Goal: Transaction & Acquisition: Purchase product/service

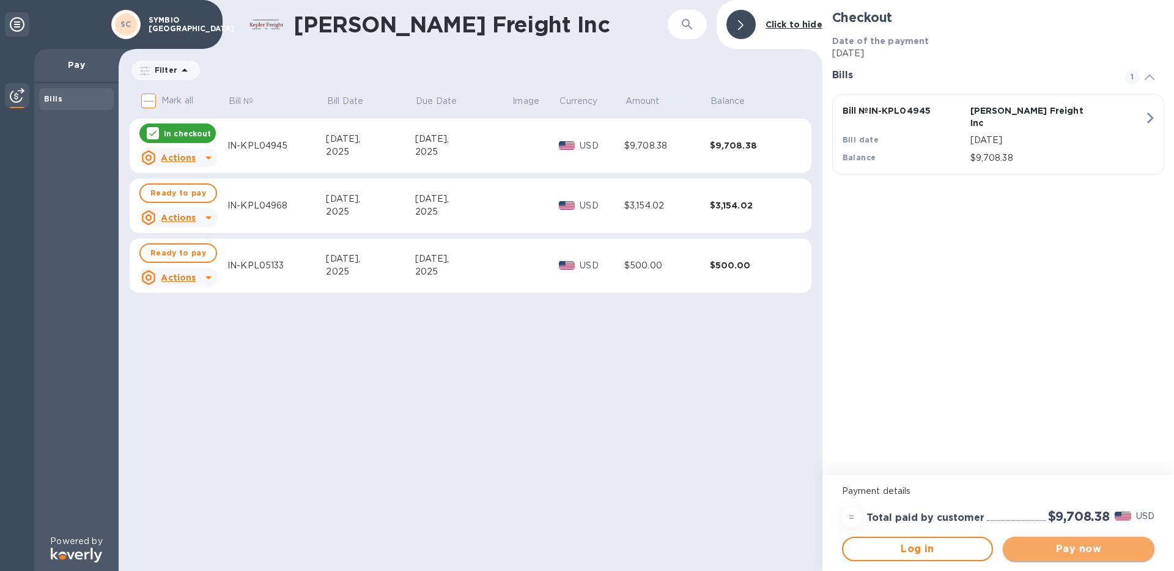
click at [1075, 547] on span "Pay now" at bounding box center [1079, 549] width 132 height 15
click at [684, 277] on td "$500.00" at bounding box center [668, 266] width 86 height 55
click at [187, 252] on span "Ready to pay" at bounding box center [178, 253] width 56 height 15
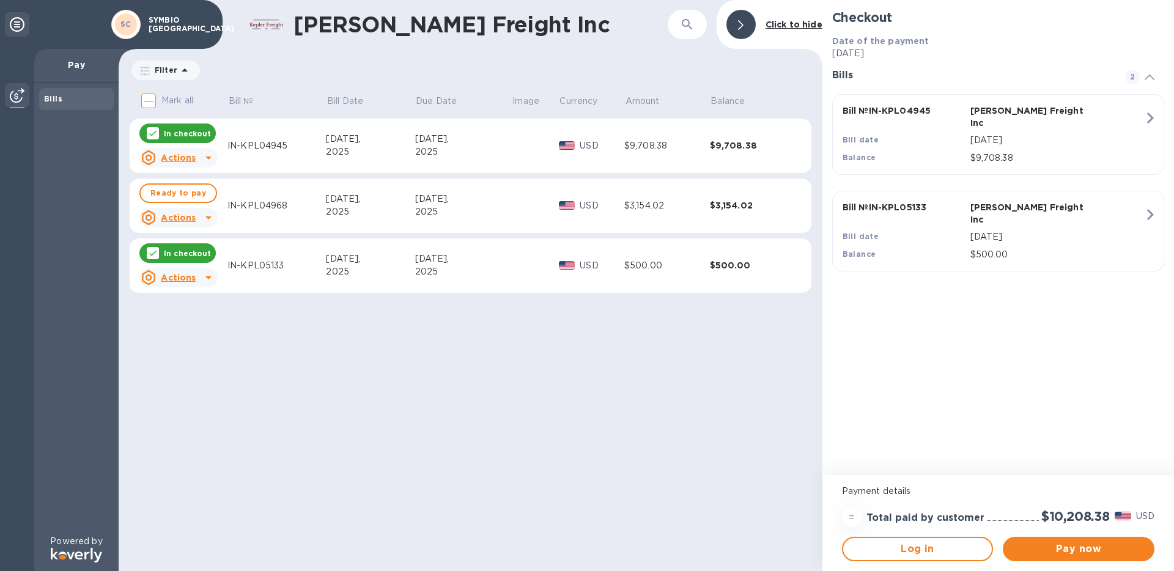
click at [197, 252] on p "In checkout" at bounding box center [187, 253] width 47 height 10
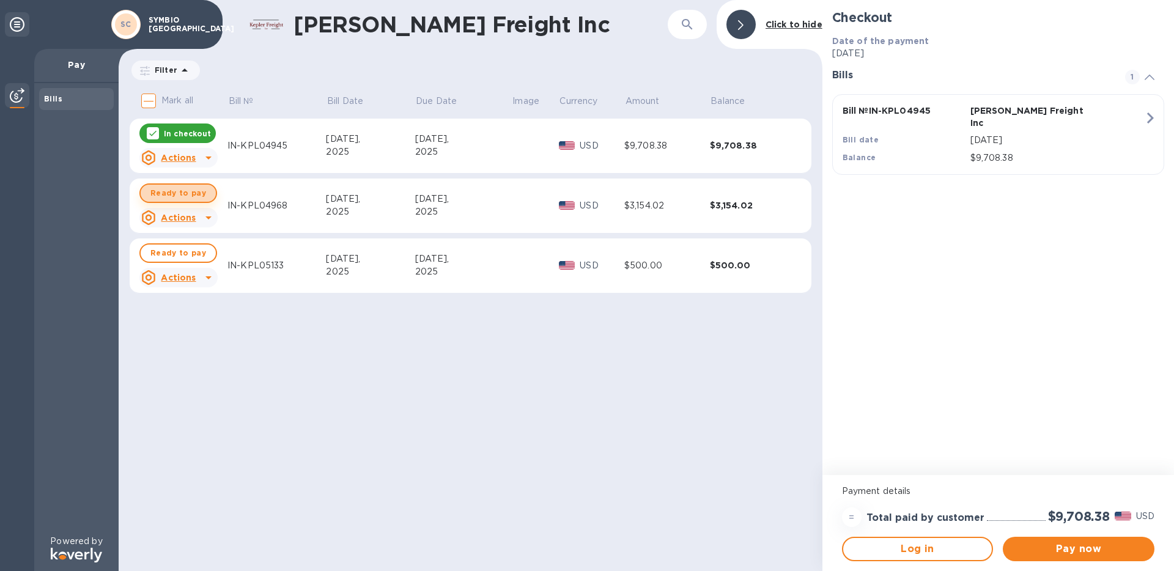
click at [201, 193] on span "Ready to pay" at bounding box center [178, 193] width 56 height 15
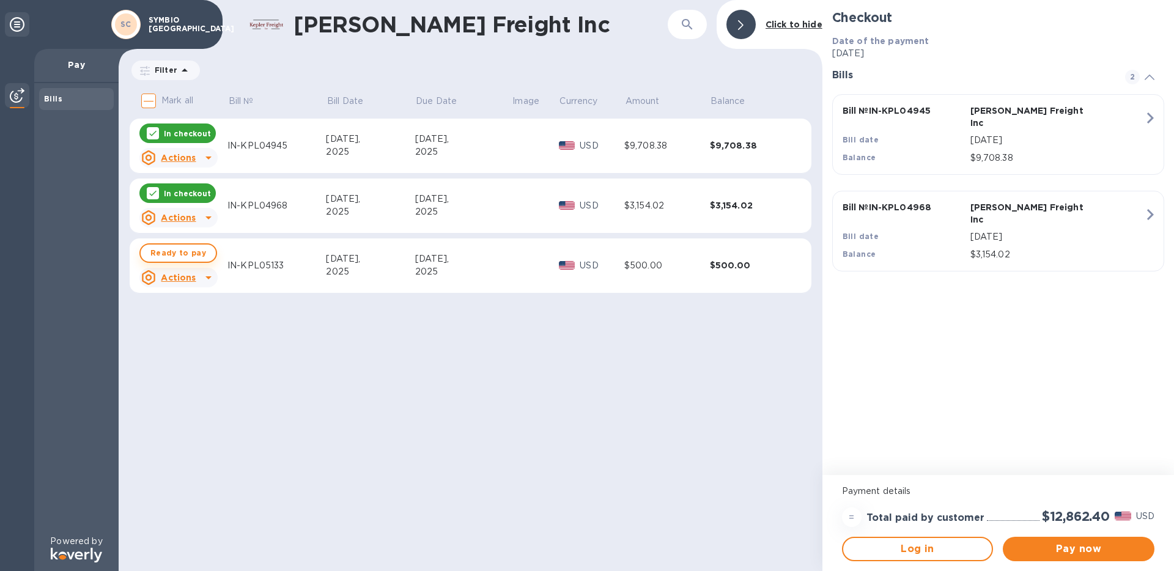
click at [196, 248] on span "Ready to pay" at bounding box center [178, 253] width 56 height 15
checkbox input "true"
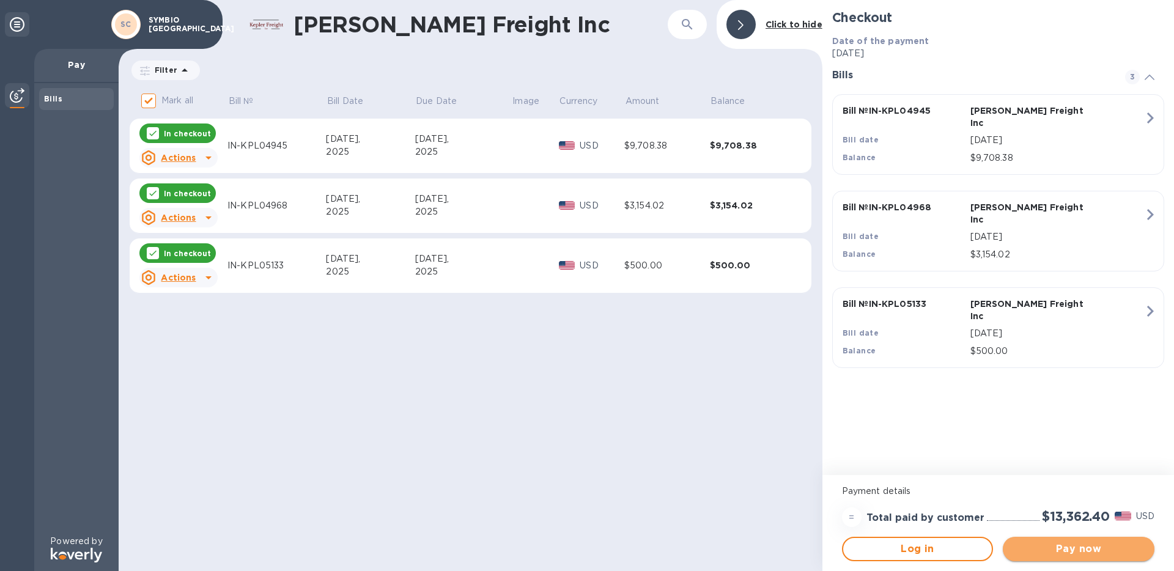
click at [1080, 556] on span "Pay now" at bounding box center [1079, 549] width 132 height 15
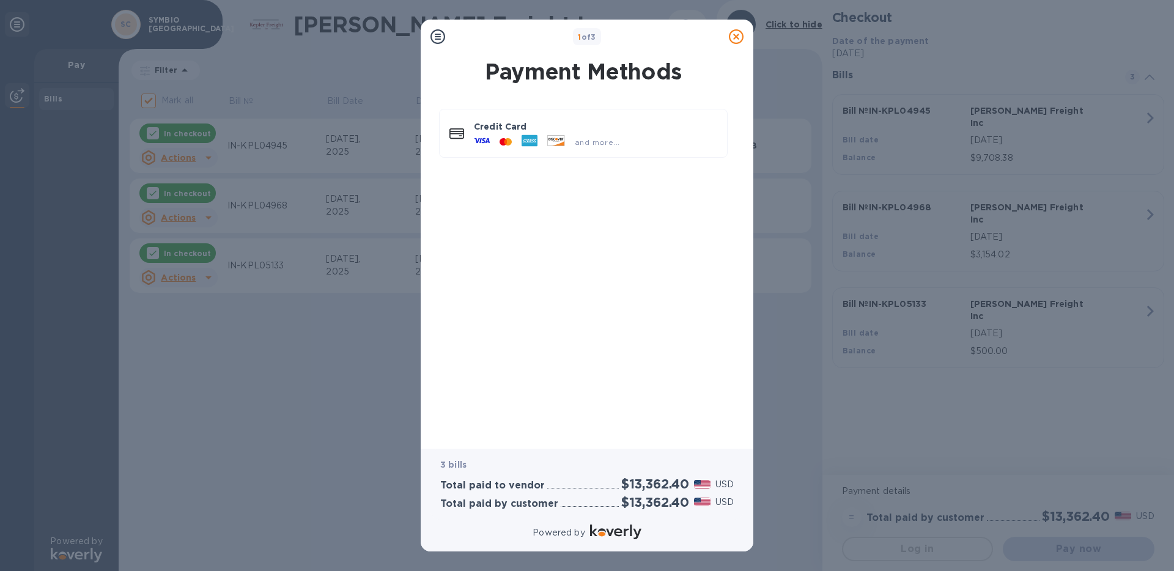
drag, startPoint x: 573, startPoint y: 333, endPoint x: 574, endPoint y: 215, distance: 118.1
click at [573, 302] on div "Credit Card and more..." at bounding box center [583, 268] width 313 height 338
click at [603, 136] on div "and more..." at bounding box center [597, 142] width 54 height 13
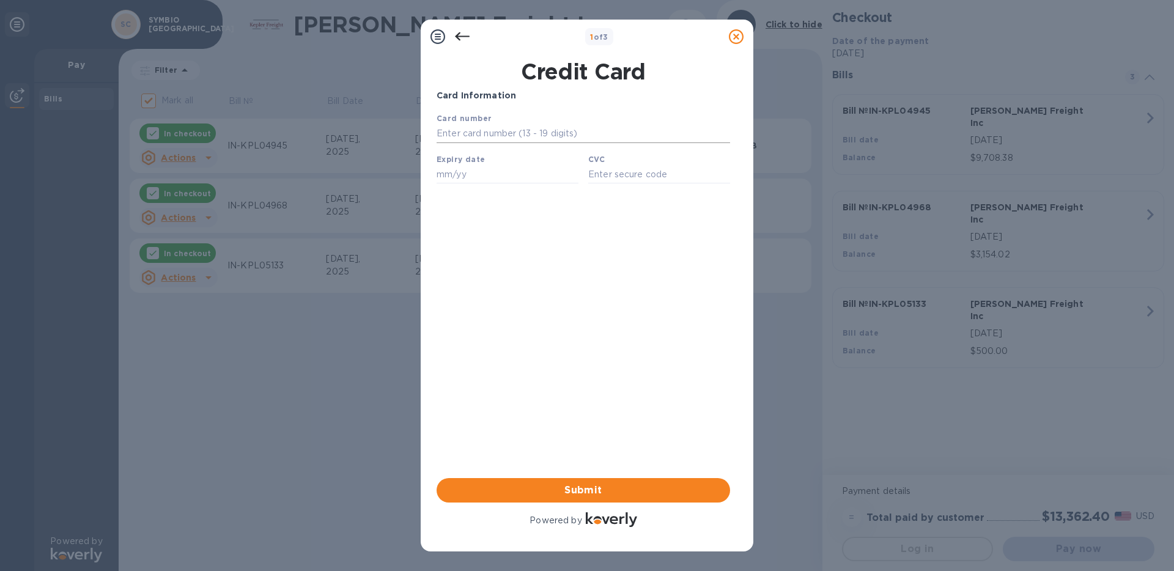
click at [604, 133] on input "text" at bounding box center [584, 134] width 294 height 18
type input "[CREDIT_CARD_NUMBER]"
click at [481, 177] on input "text" at bounding box center [508, 174] width 142 height 18
type input "09/28"
type input "040"
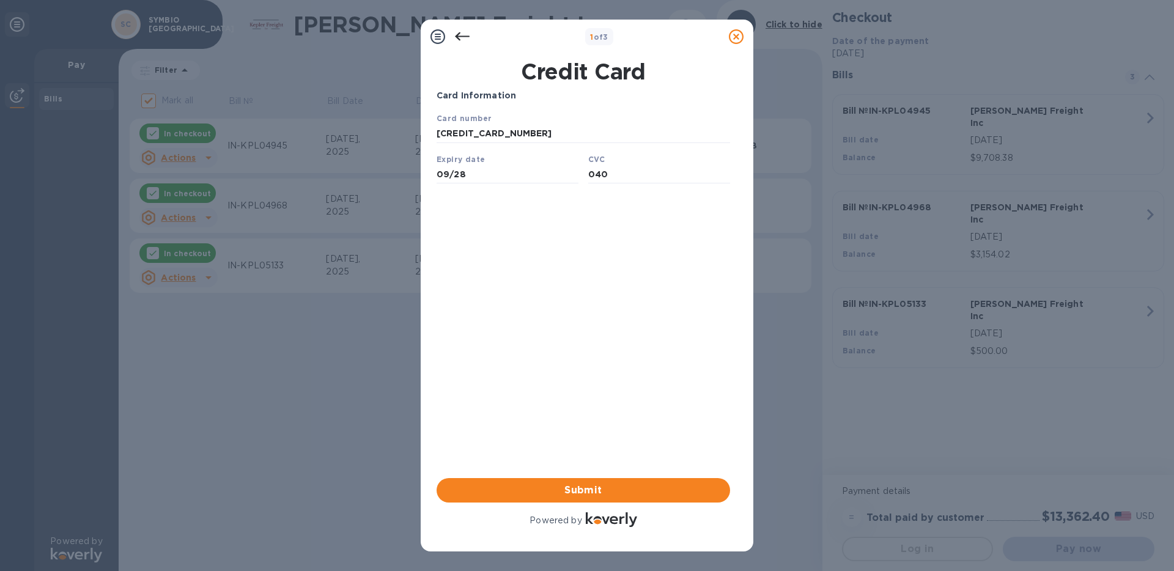
click at [536, 329] on div "Card Information Your browser does not support iframes Submit Powered by" at bounding box center [584, 309] width 294 height 440
click at [585, 484] on span "Submit" at bounding box center [584, 490] width 274 height 15
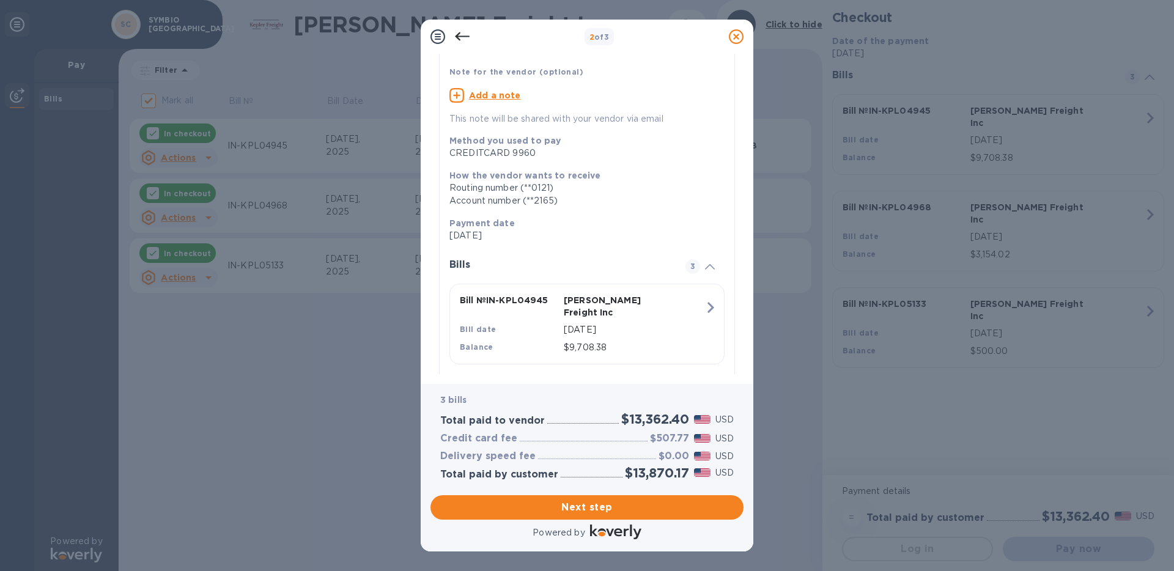
scroll to position [92, 0]
drag, startPoint x: 650, startPoint y: 436, endPoint x: 735, endPoint y: 439, distance: 85.1
click at [735, 439] on div "$507.77 USD" at bounding box center [692, 439] width 89 height 18
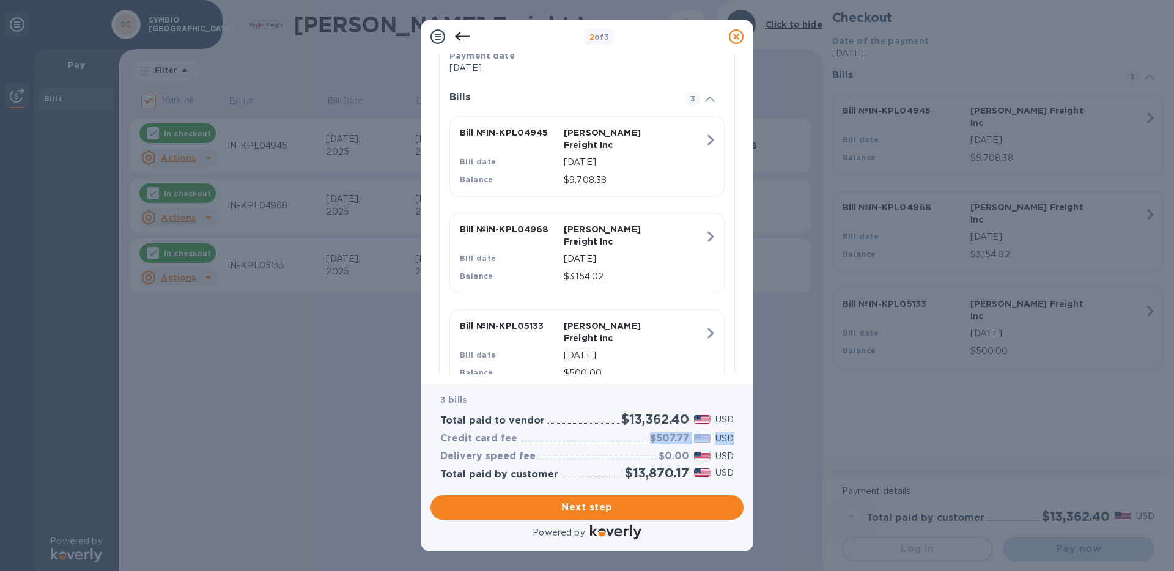
scroll to position [0, 0]
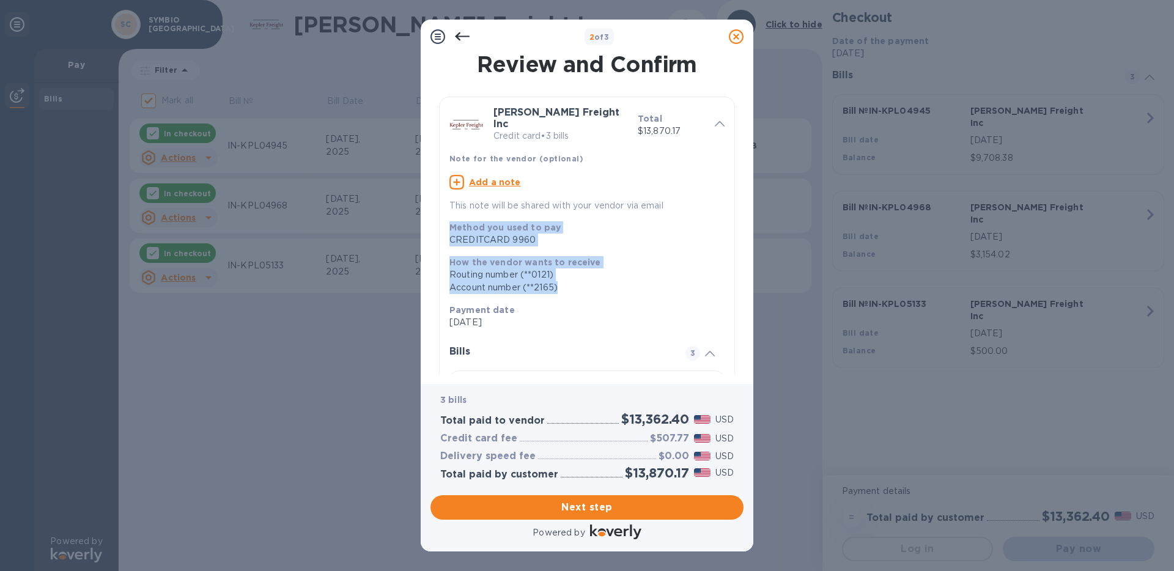
drag, startPoint x: 567, startPoint y: 281, endPoint x: 447, endPoint y: 212, distance: 138.1
click div "Method you used to pay CREDITCARD 9960 How the vendor wants to receive Routing …"
click at [621, 237] on div "Method you used to pay CREDITCARD 9960" at bounding box center [582, 234] width 275 height 35
